Goal: Find contact information: Obtain details needed to contact an individual or organization

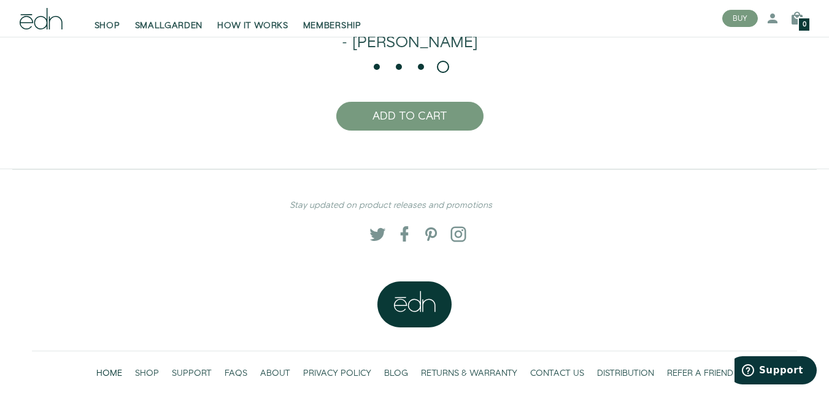
scroll to position [2689, 0]
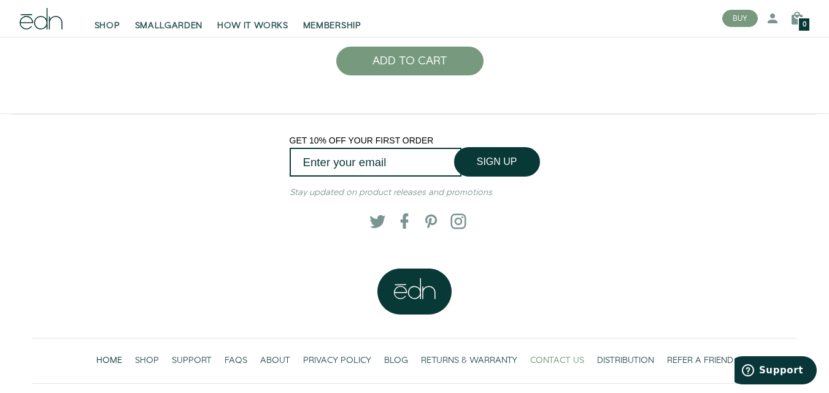
click at [547, 355] on span "CONTACT US" at bounding box center [557, 361] width 54 height 12
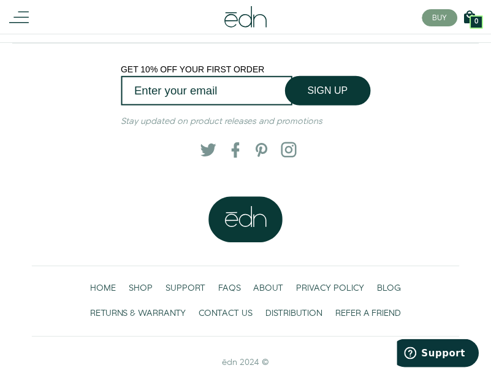
scroll to position [715, 0]
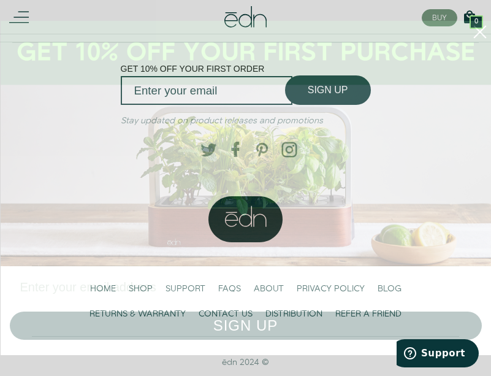
click at [121, 285] on input "Enter your email address" at bounding box center [246, 287] width 472 height 30
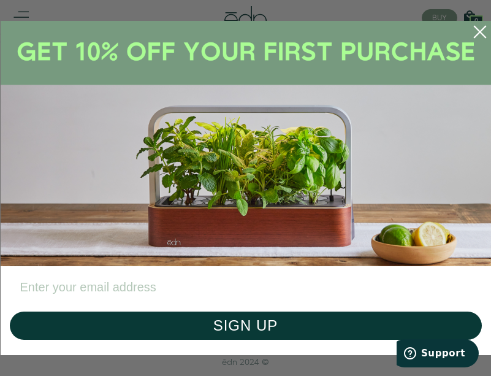
click at [150, 285] on input "Enter your email address" at bounding box center [246, 287] width 472 height 30
click at [210, 282] on input "Enter your email address" at bounding box center [246, 287] width 472 height 30
paste input "VictoriaJMills@jourrapide.com"
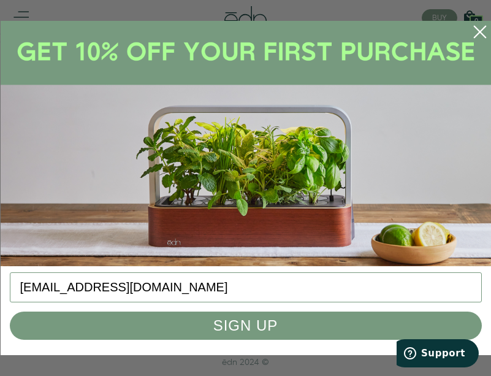
type input "VictoriaJMills@jourrapide.com"
click at [248, 334] on button "SIGN UP" at bounding box center [246, 326] width 472 height 28
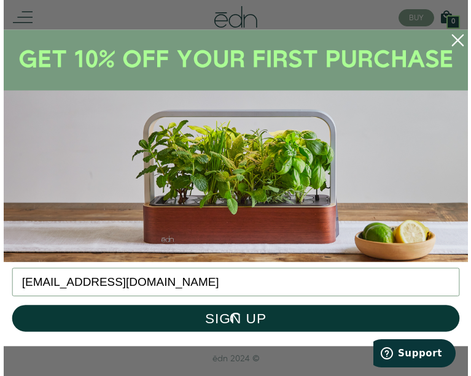
scroll to position [698, 0]
